Goal: Task Accomplishment & Management: Complete application form

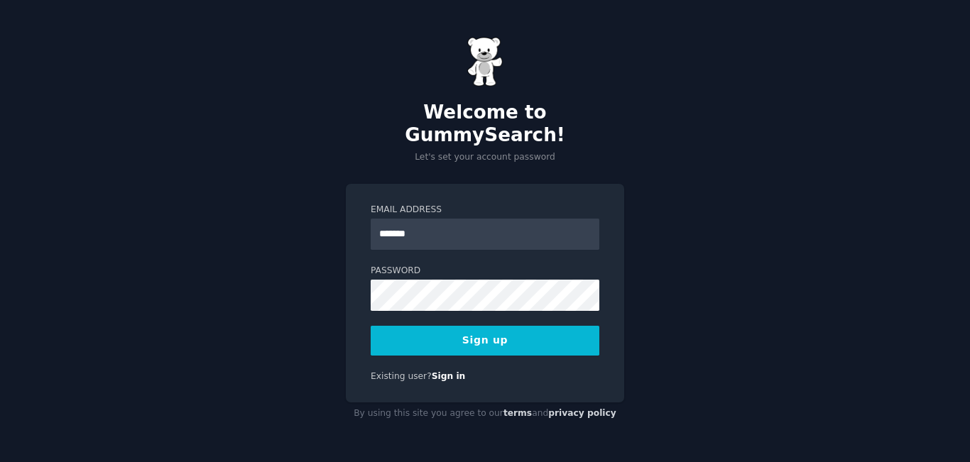
type input "**********"
click at [464, 326] on button "Sign up" at bounding box center [484, 341] width 229 height 30
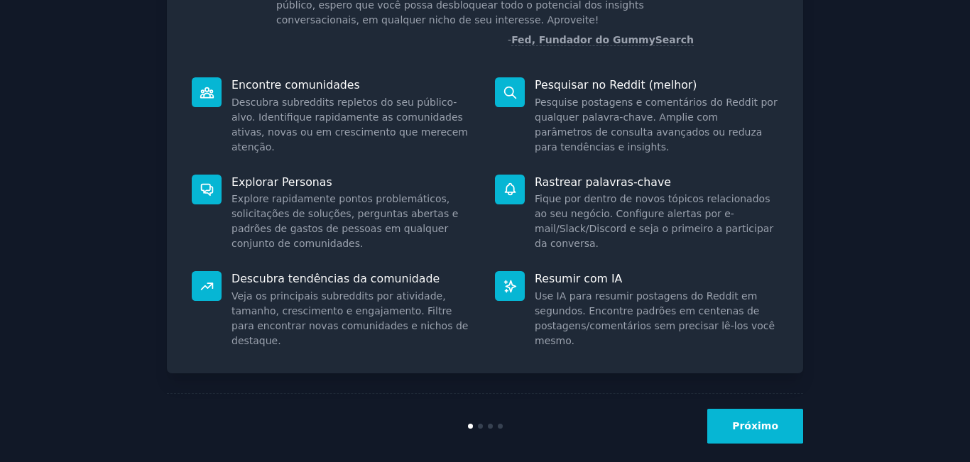
scroll to position [142, 0]
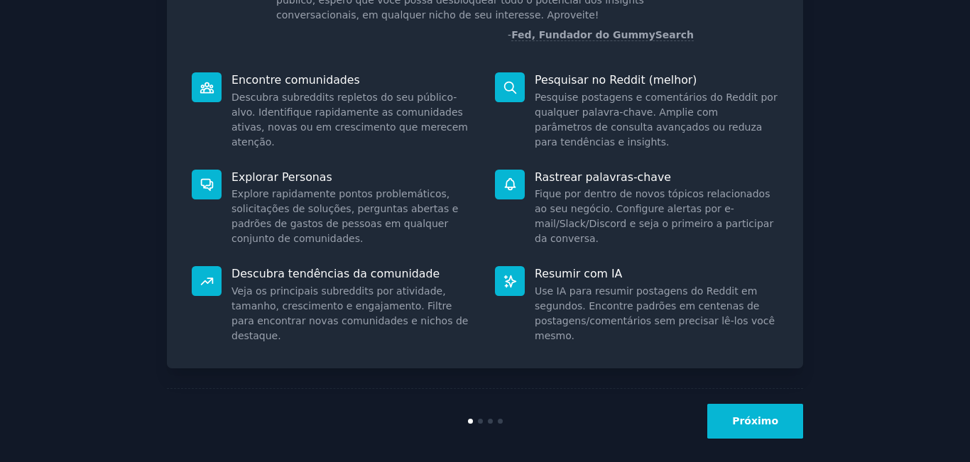
click at [736, 428] on button "Próximo" at bounding box center [755, 421] width 96 height 35
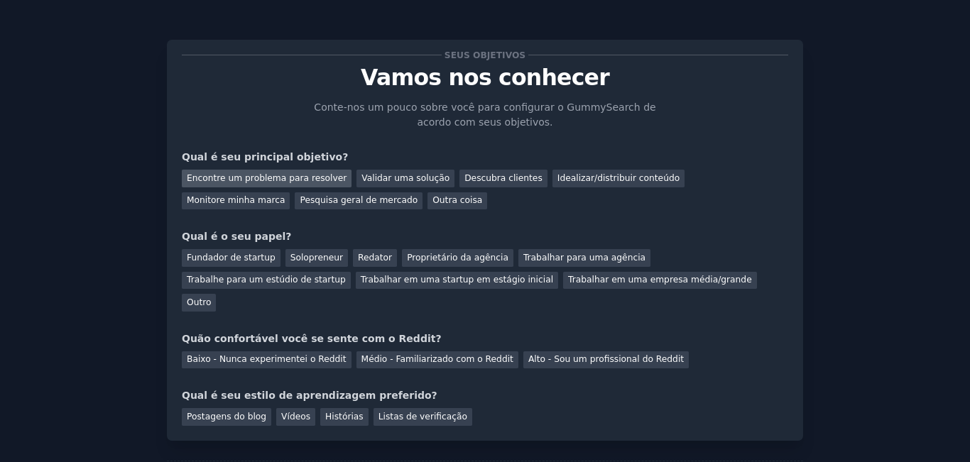
click at [292, 180] on font "Encontre um problema para resolver" at bounding box center [267, 178] width 160 height 10
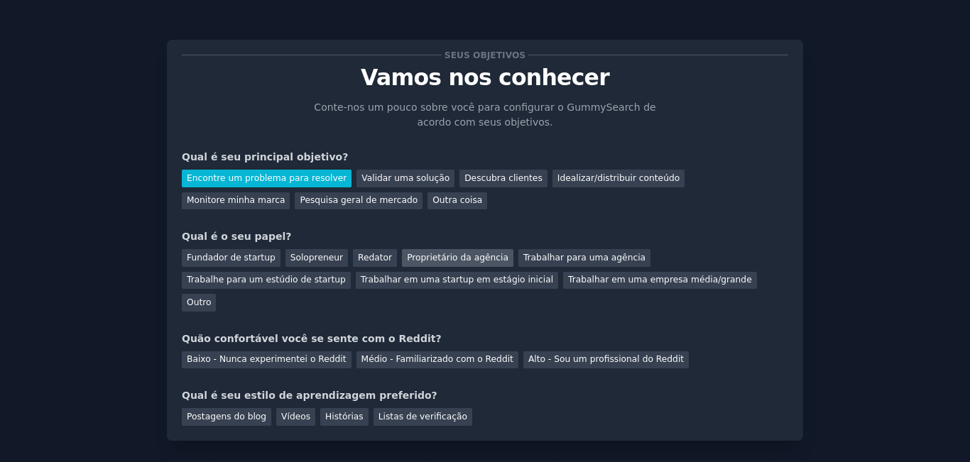
click at [454, 258] on font "Proprietário da agência" at bounding box center [457, 258] width 101 height 10
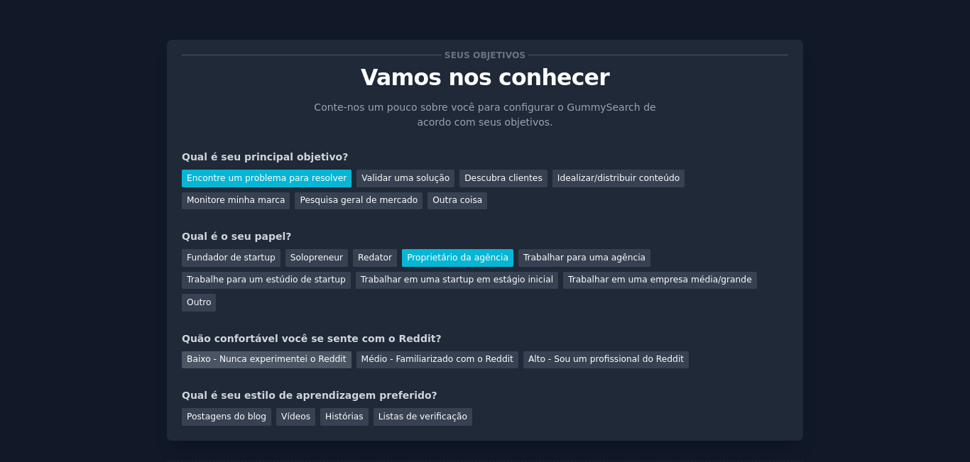
click at [248, 354] on font "Baixo - Nunca experimentei o Reddit" at bounding box center [267, 359] width 160 height 10
click at [292, 412] on font "Vídeos" at bounding box center [295, 417] width 29 height 10
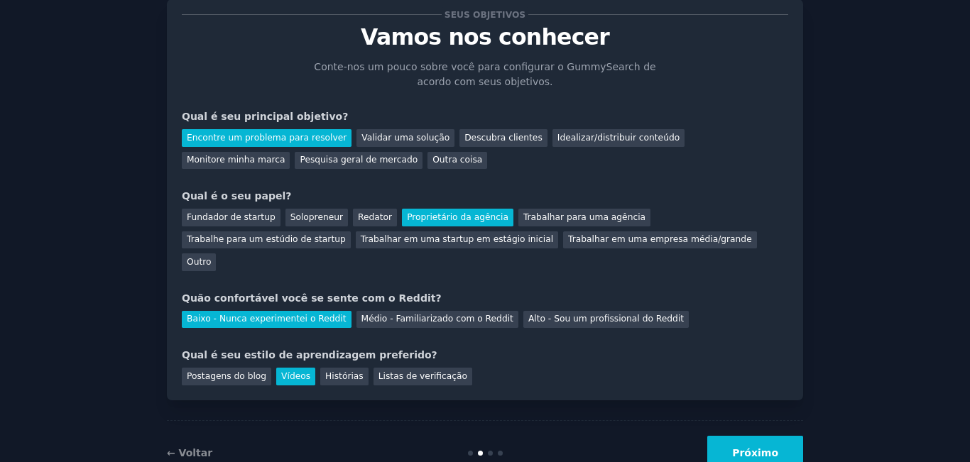
scroll to position [61, 0]
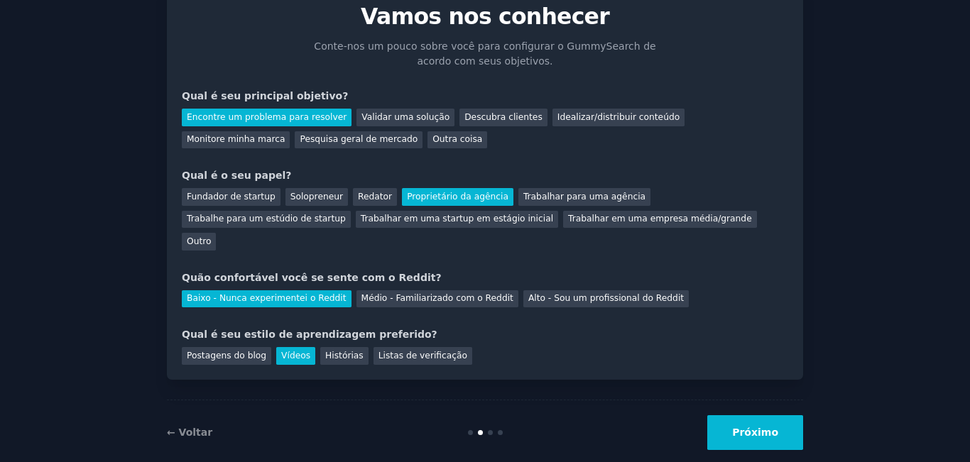
click at [764, 427] on font "Próximo" at bounding box center [755, 432] width 46 height 11
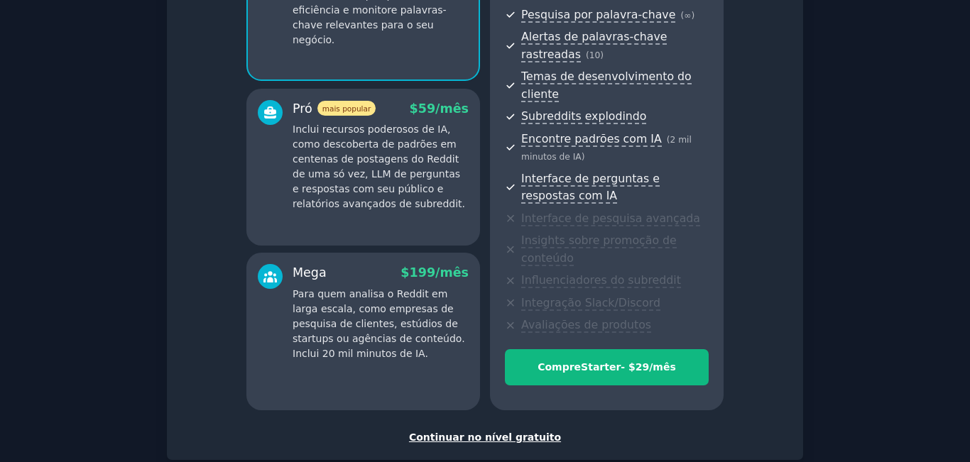
scroll to position [268, 0]
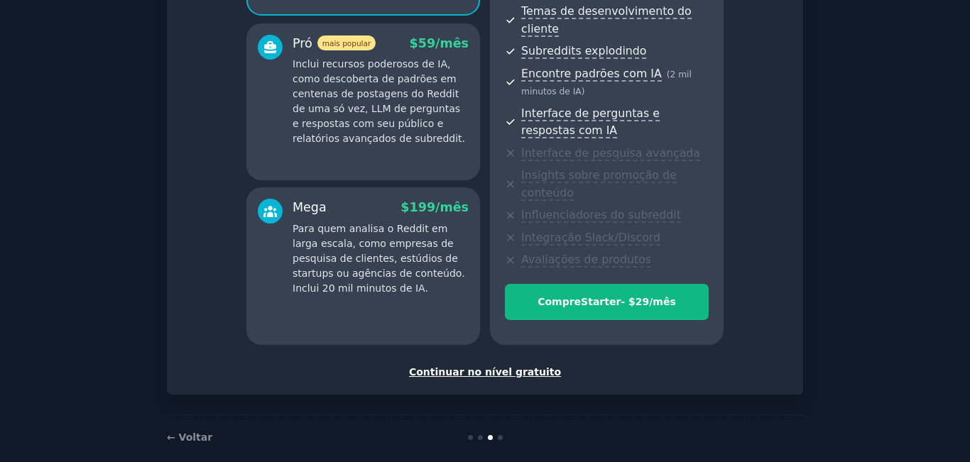
click at [501, 366] on font "Continuar no nível gratuito" at bounding box center [485, 371] width 152 height 11
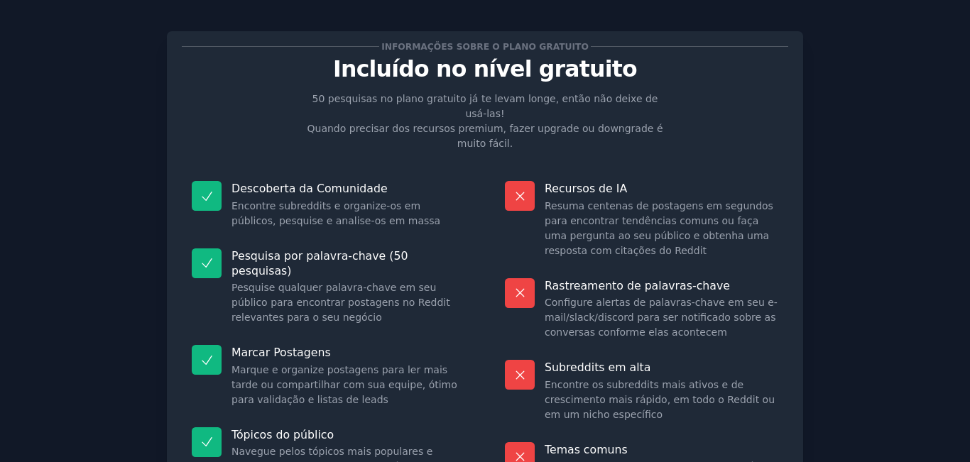
scroll to position [150, 0]
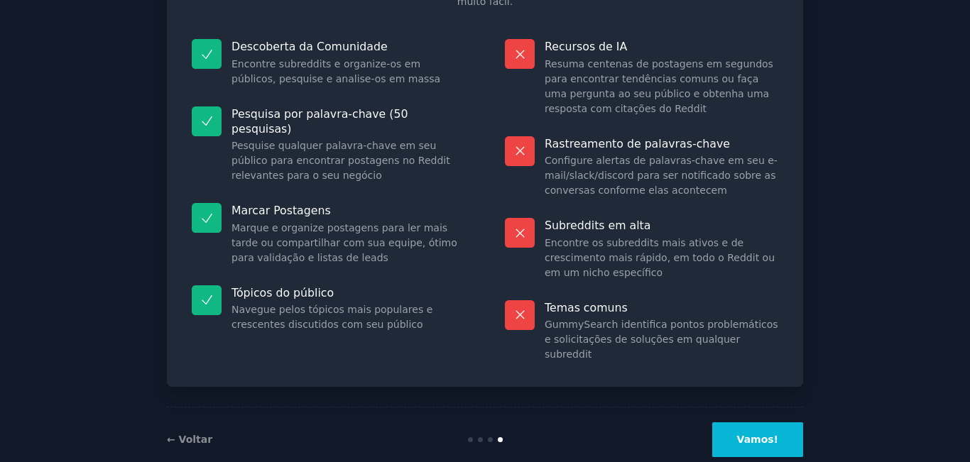
click at [747, 434] on font "Vamos!" at bounding box center [757, 439] width 41 height 11
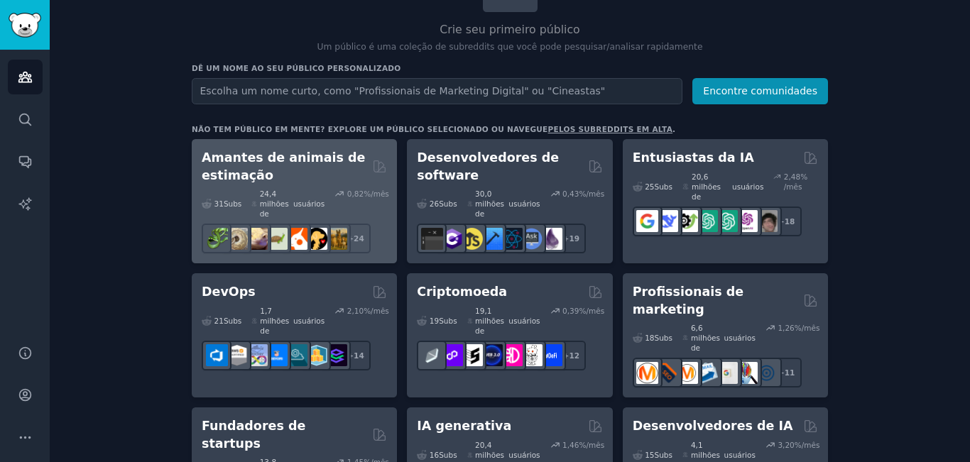
scroll to position [142, 0]
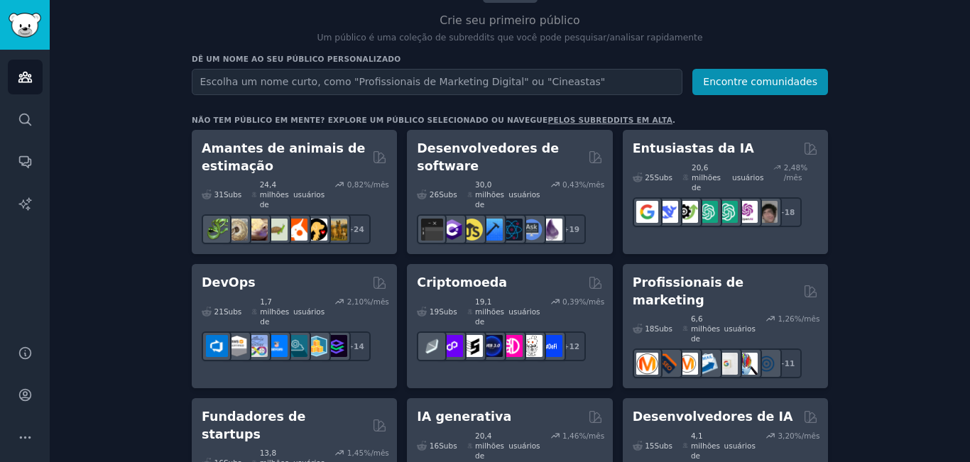
click at [691, 150] on font "Entusiastas da IA" at bounding box center [692, 148] width 121 height 14
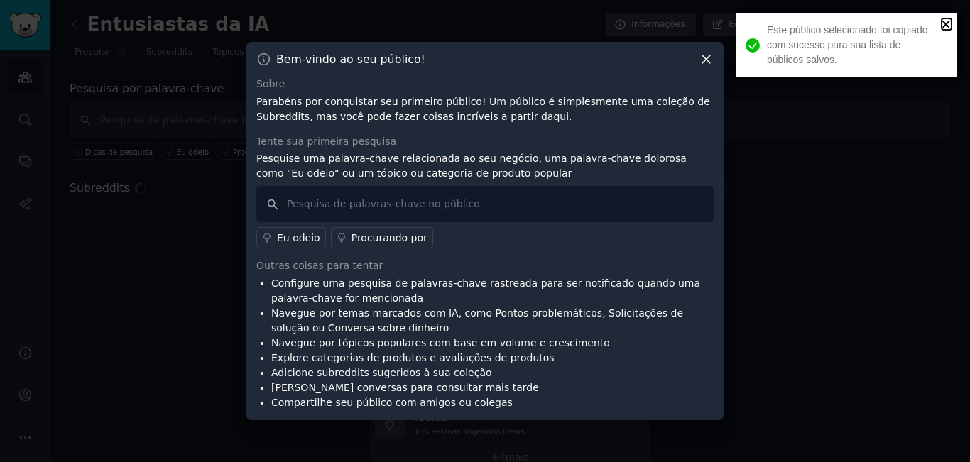
click at [942, 23] on icon "fechar" at bounding box center [946, 23] width 10 height 11
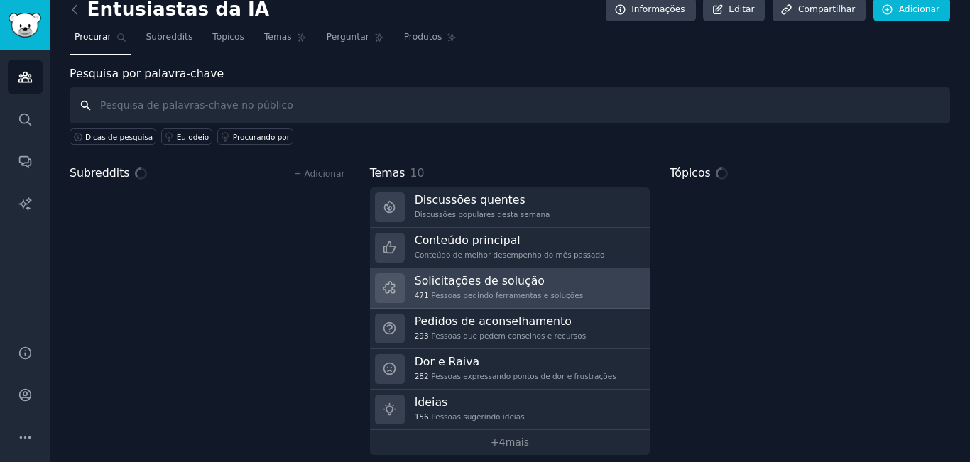
scroll to position [28, 0]
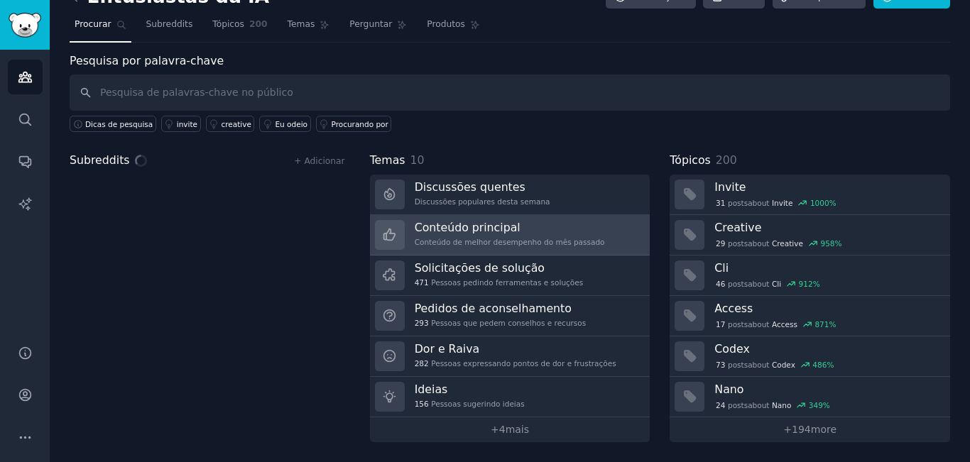
click at [523, 240] on font "Conteúdo de melhor desempenho do mês passado" at bounding box center [509, 242] width 190 height 9
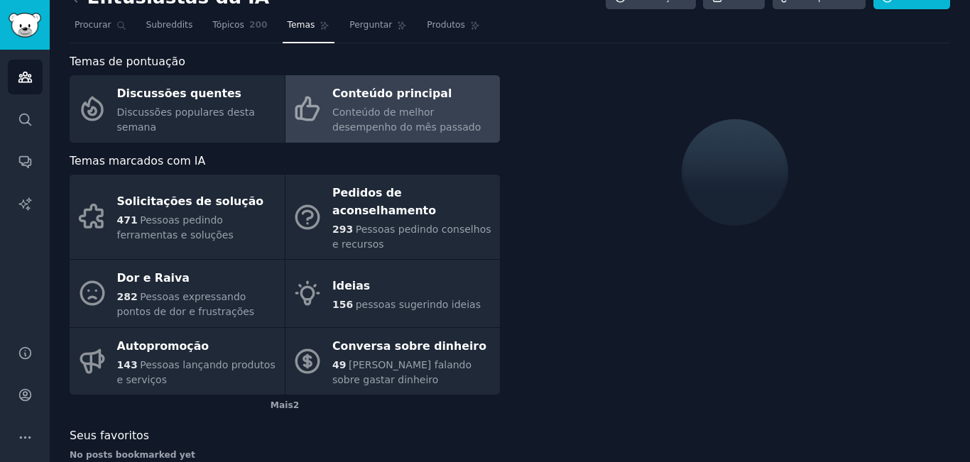
scroll to position [28, 0]
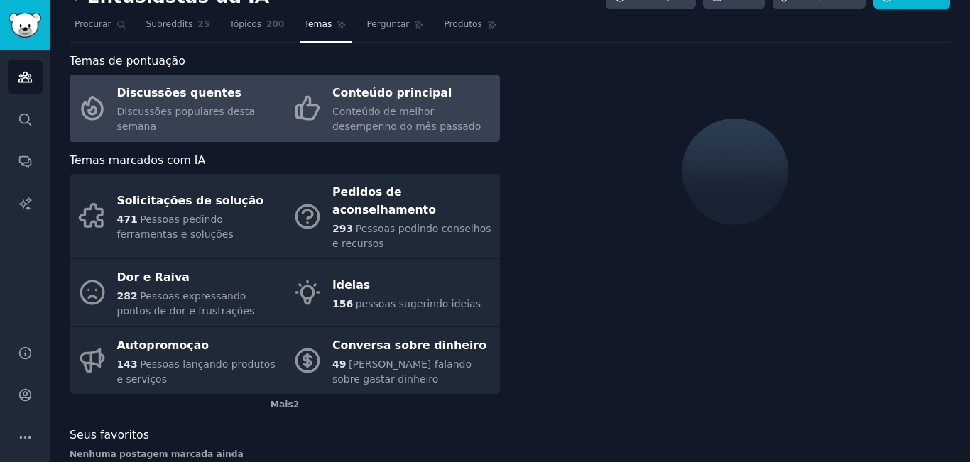
click at [226, 105] on div "Discussões quentes" at bounding box center [197, 93] width 160 height 23
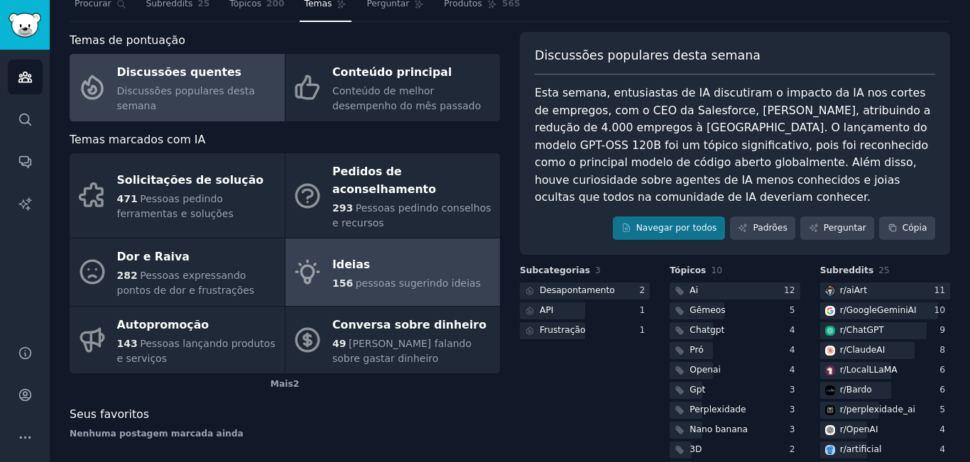
scroll to position [71, 0]
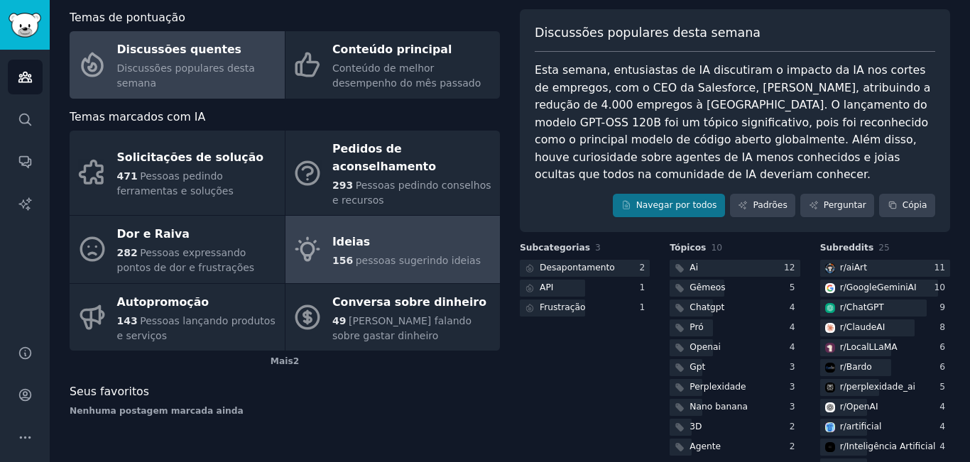
click at [351, 235] on font "Ideias" at bounding box center [351, 241] width 38 height 13
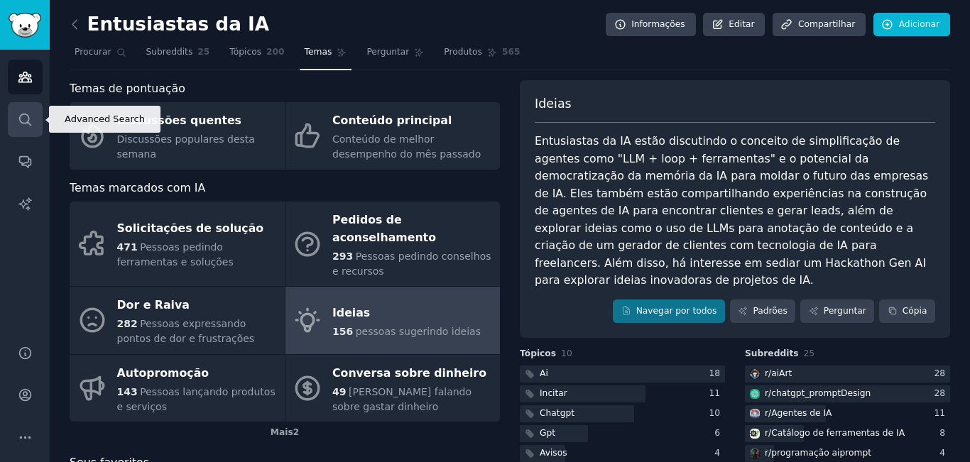
click at [26, 131] on link "Procurar" at bounding box center [25, 119] width 35 height 35
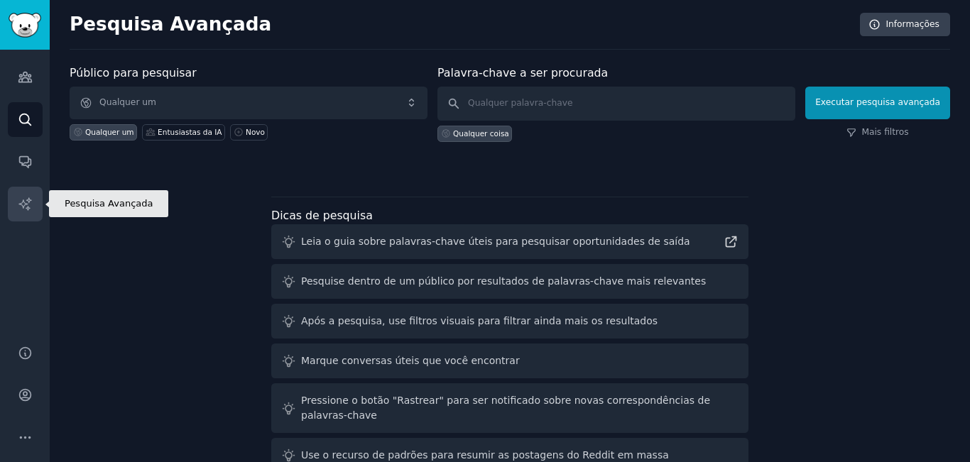
click at [37, 201] on link "Relatórios de IA" at bounding box center [25, 204] width 35 height 35
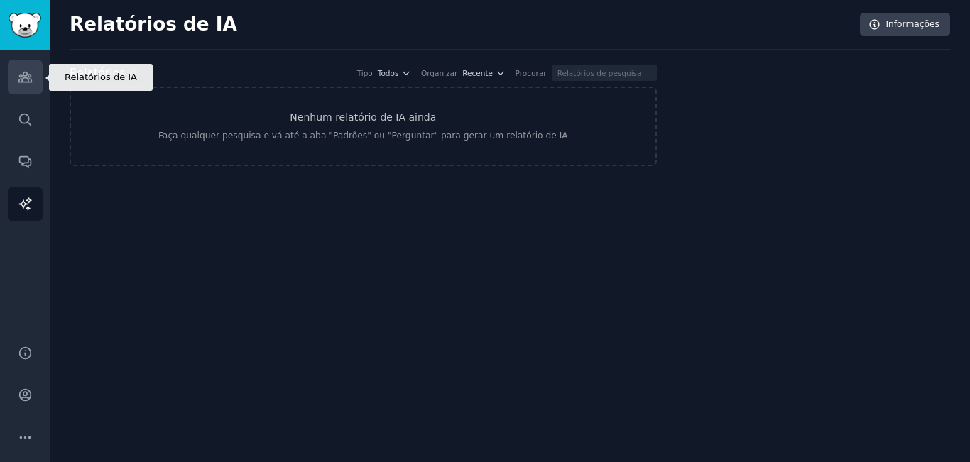
click at [19, 69] on link "Públicos" at bounding box center [25, 77] width 35 height 35
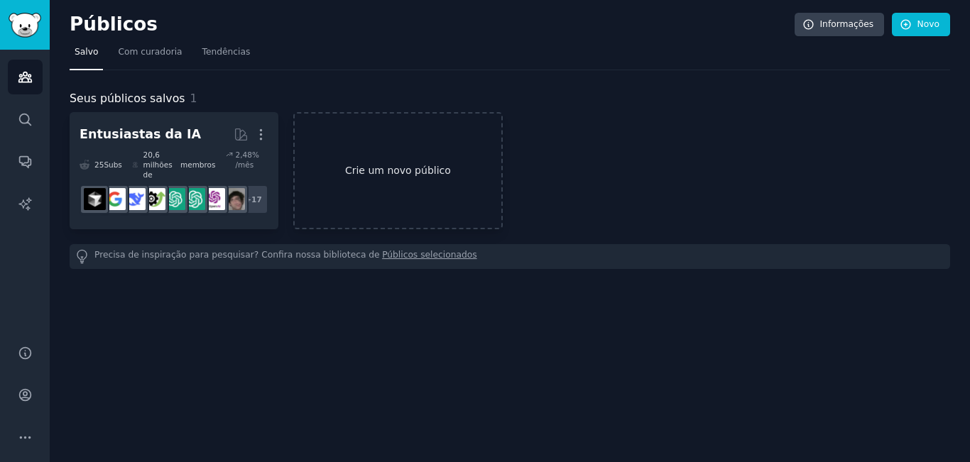
click at [401, 170] on font "Crie um novo público" at bounding box center [398, 170] width 106 height 11
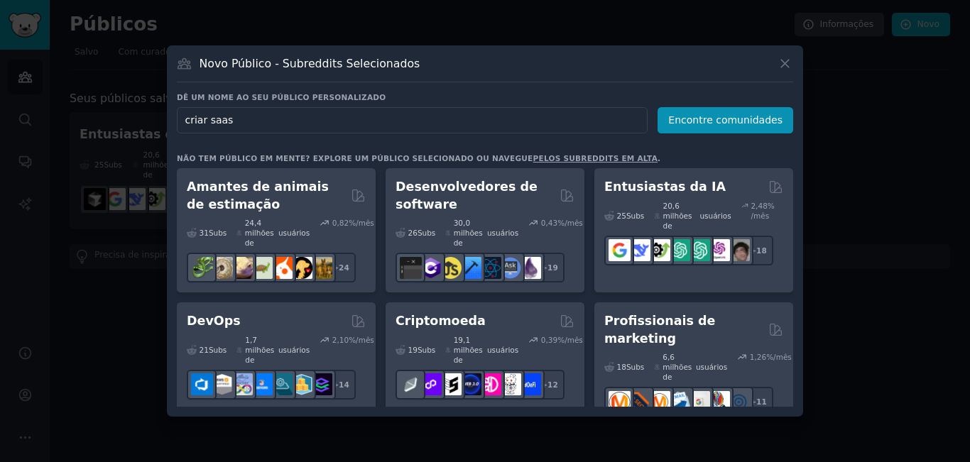
type input "criar saas"
click button "Encontre comunidades" at bounding box center [725, 120] width 136 height 26
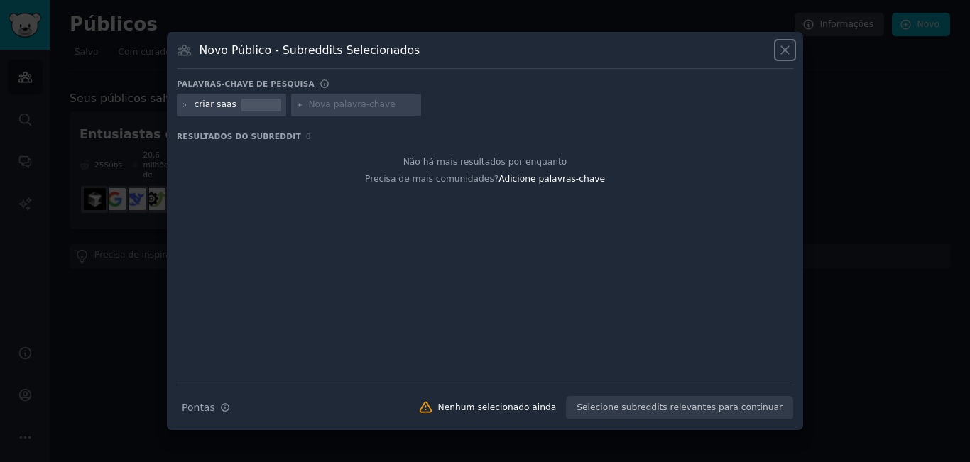
click at [781, 53] on icon at bounding box center [784, 50] width 15 height 15
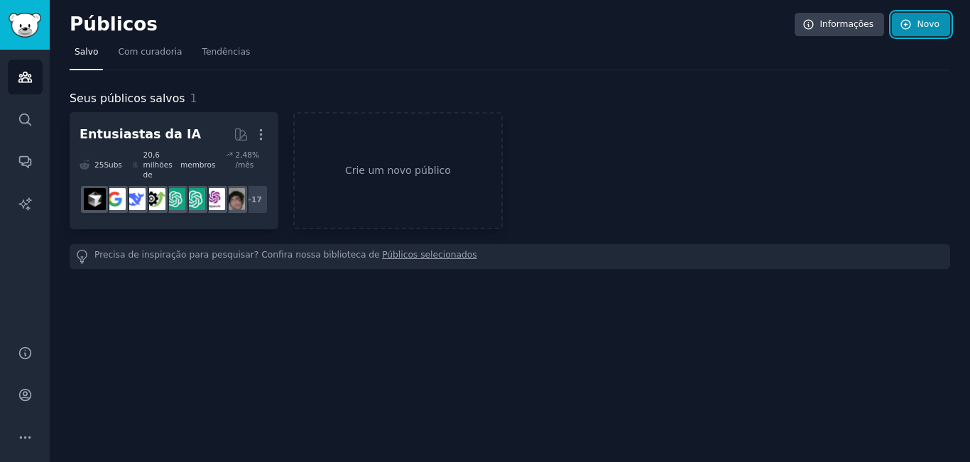
click at [906, 25] on icon at bounding box center [905, 24] width 13 height 13
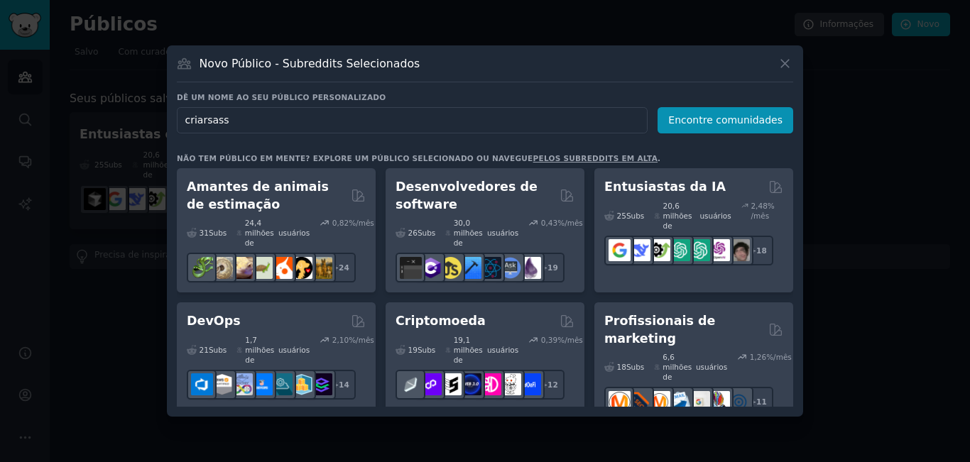
click at [204, 121] on input "criarsass" at bounding box center [412, 120] width 471 height 26
type input "criar sass"
click at [722, 120] on font "Encontre comunidades" at bounding box center [725, 119] width 114 height 11
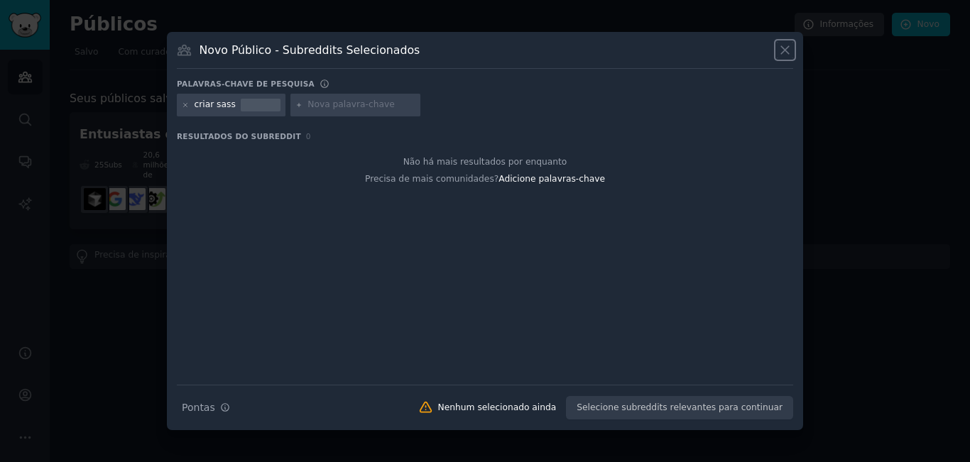
click at [781, 49] on icon at bounding box center [784, 50] width 15 height 15
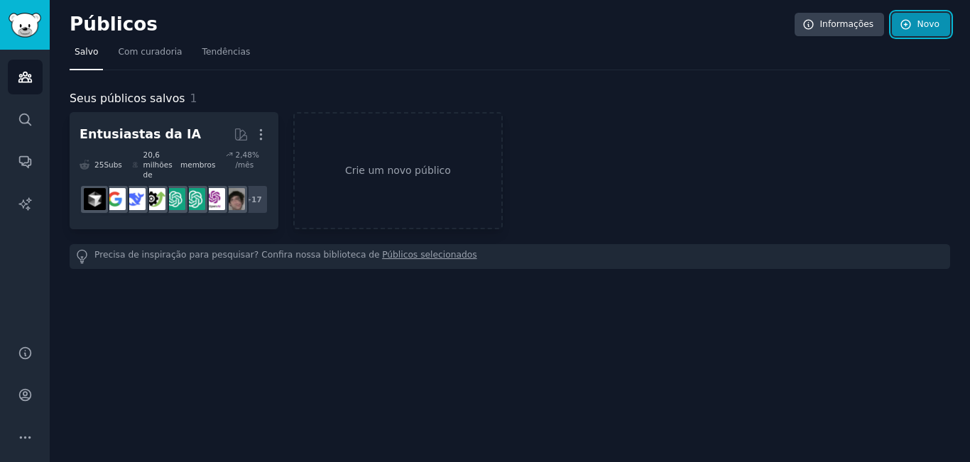
click at [906, 30] on icon at bounding box center [905, 24] width 13 height 13
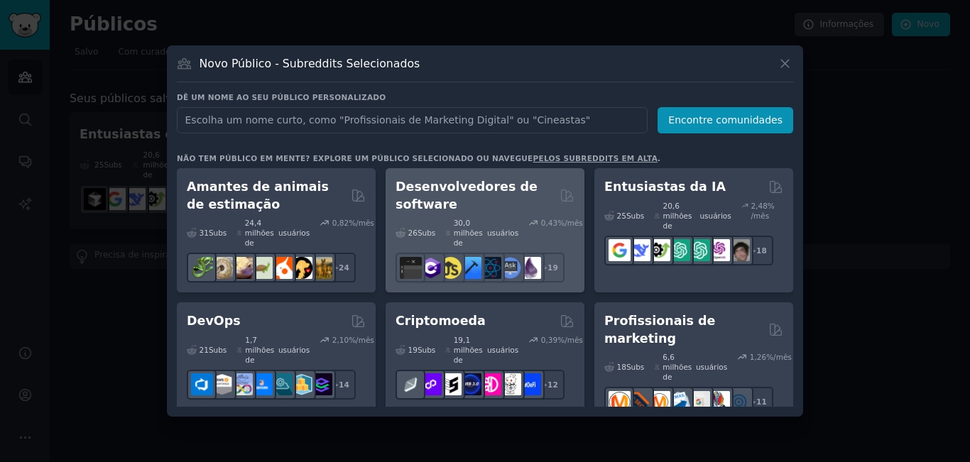
click at [471, 205] on h2 "Desenvolvedores de software" at bounding box center [474, 195] width 159 height 35
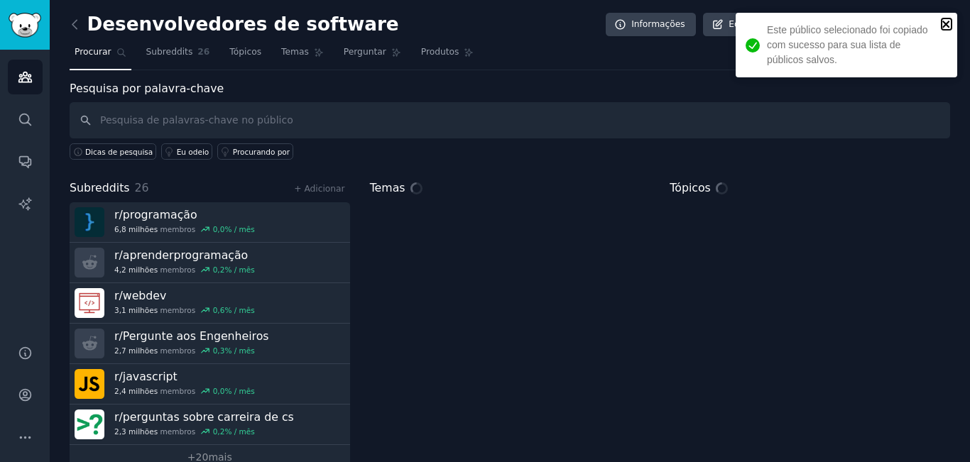
click at [943, 21] on icon "fechar" at bounding box center [946, 23] width 10 height 11
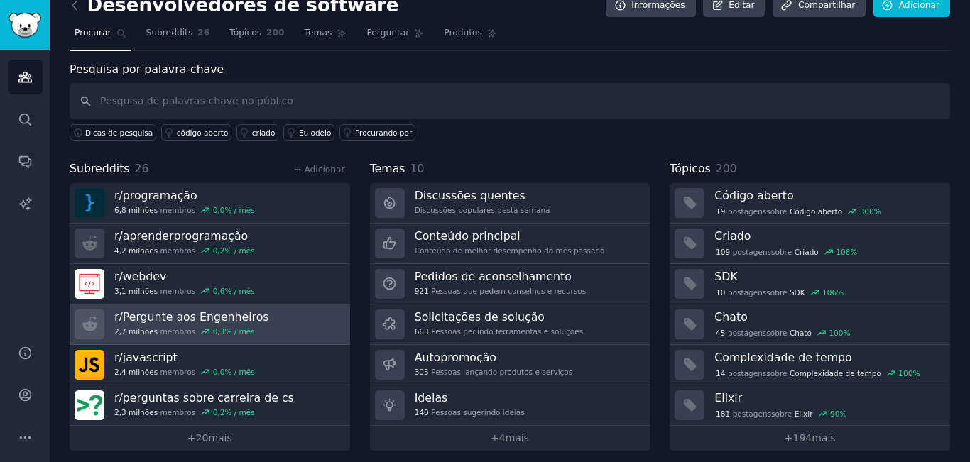
scroll to position [28, 0]
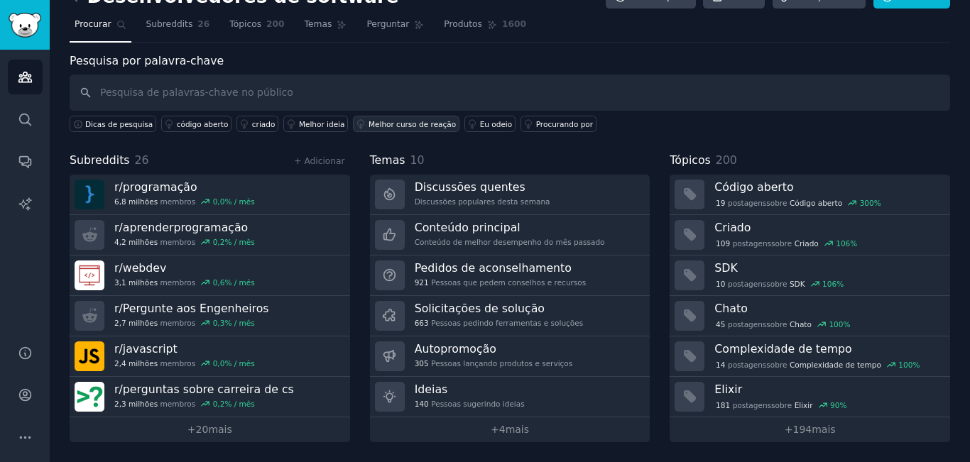
drag, startPoint x: 392, startPoint y: 125, endPoint x: 384, endPoint y: 125, distance: 7.8
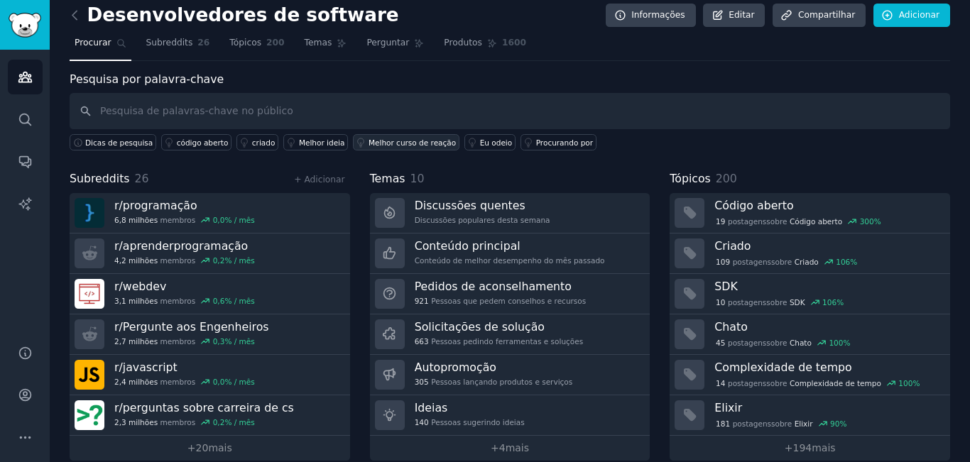
scroll to position [0, 0]
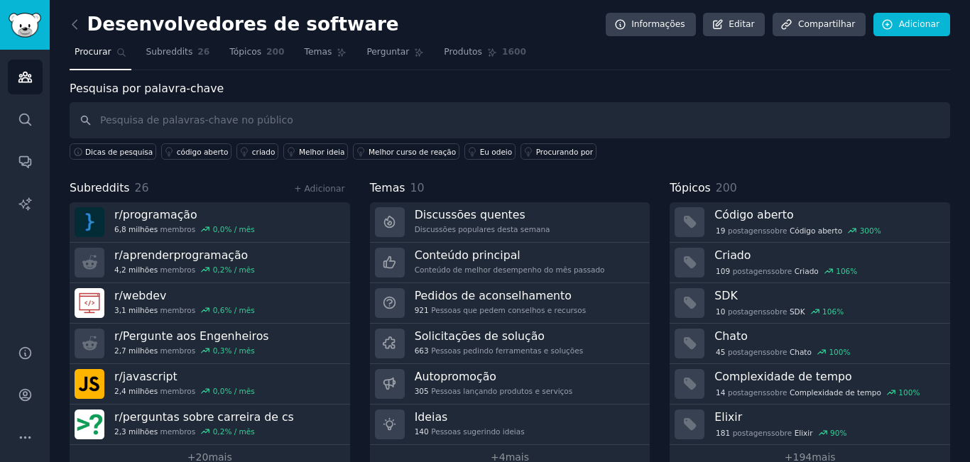
drag, startPoint x: 384, startPoint y: 125, endPoint x: 690, endPoint y: 141, distance: 306.3
drag, startPoint x: 690, startPoint y: 141, endPoint x: 689, endPoint y: 92, distance: 49.0
drag, startPoint x: 691, startPoint y: 75, endPoint x: 786, endPoint y: 65, distance: 96.3
click at [786, 65] on nav "Procurar Subreddits 26 Tópicos 200 Temas Perguntar Produtos 1600" at bounding box center [510, 55] width 880 height 29
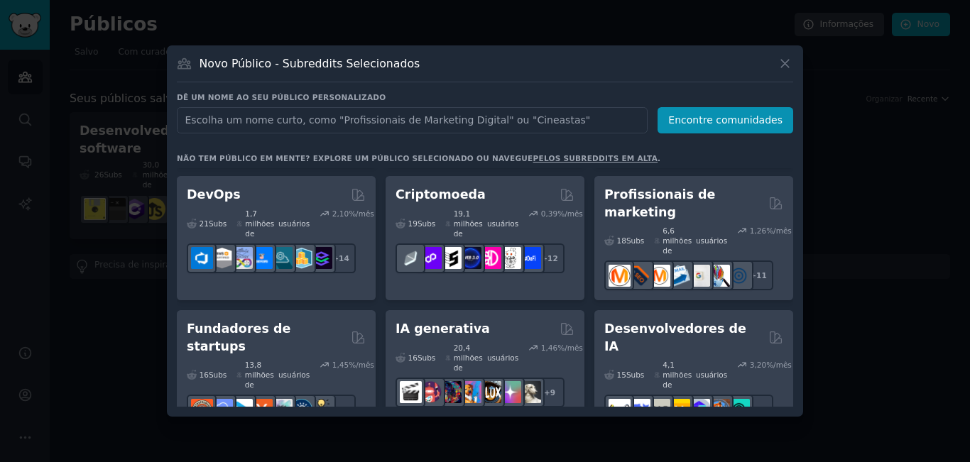
scroll to position [142, 0]
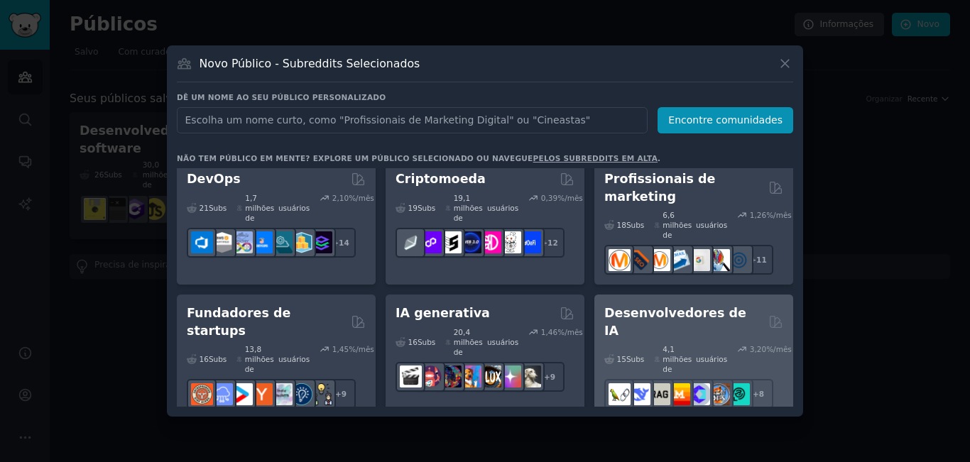
click at [649, 306] on font "Desenvolvedores de IA" at bounding box center [675, 322] width 142 height 32
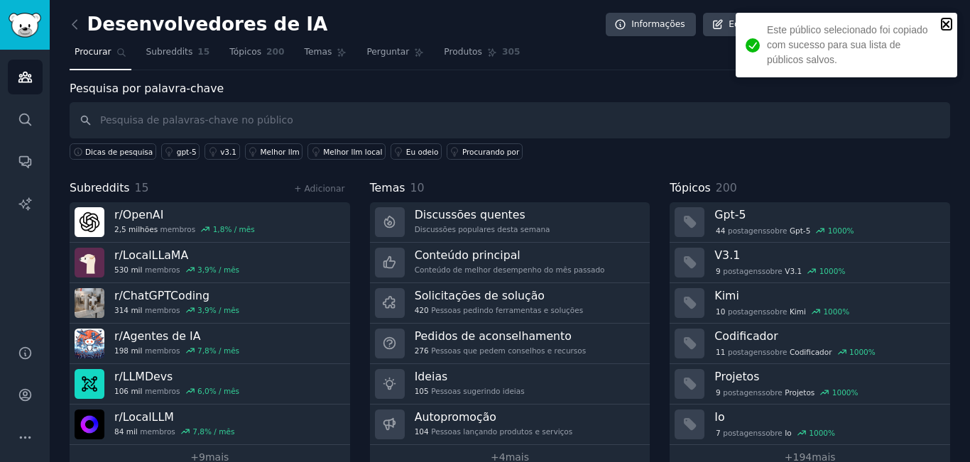
click at [945, 21] on icon "fechar" at bounding box center [946, 23] width 10 height 11
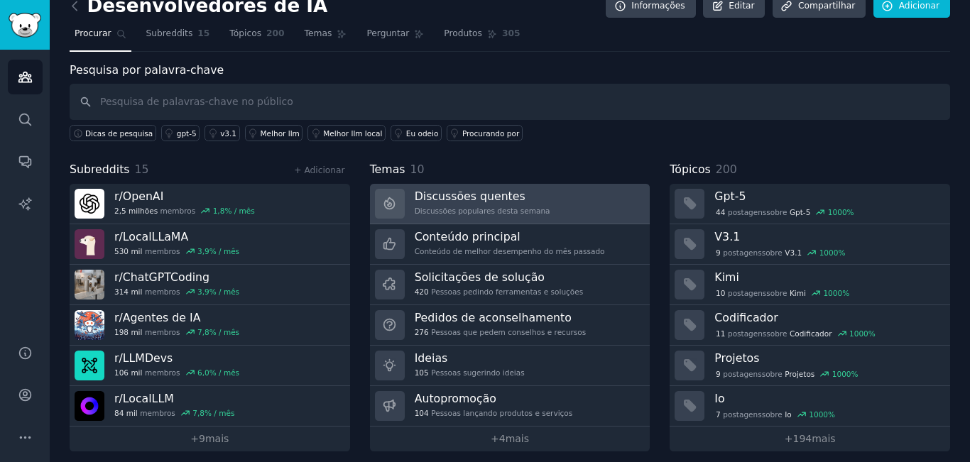
scroll to position [28, 0]
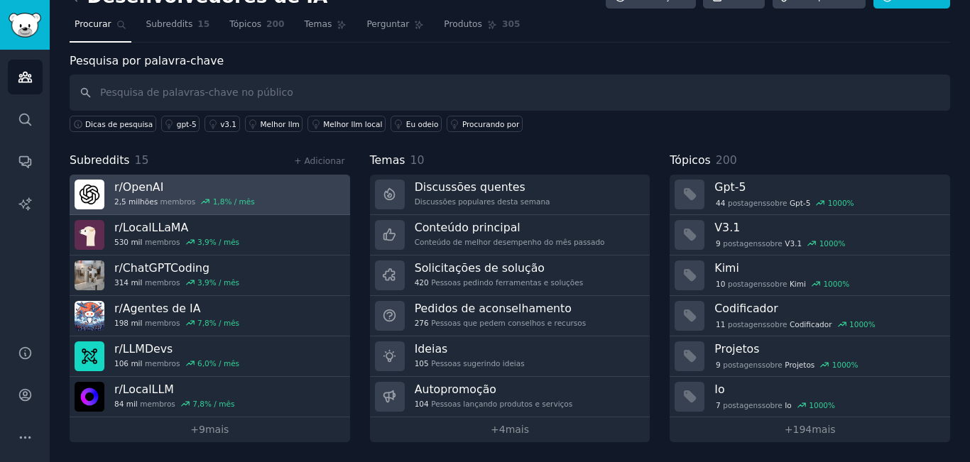
click at [171, 197] on font "membros" at bounding box center [177, 201] width 35 height 9
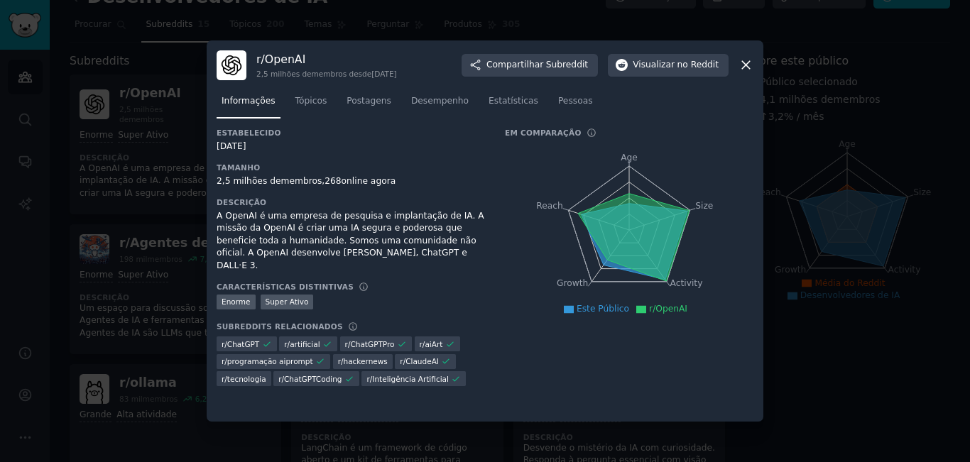
click at [745, 70] on icon at bounding box center [745, 64] width 15 height 15
